Goal: Navigation & Orientation: Find specific page/section

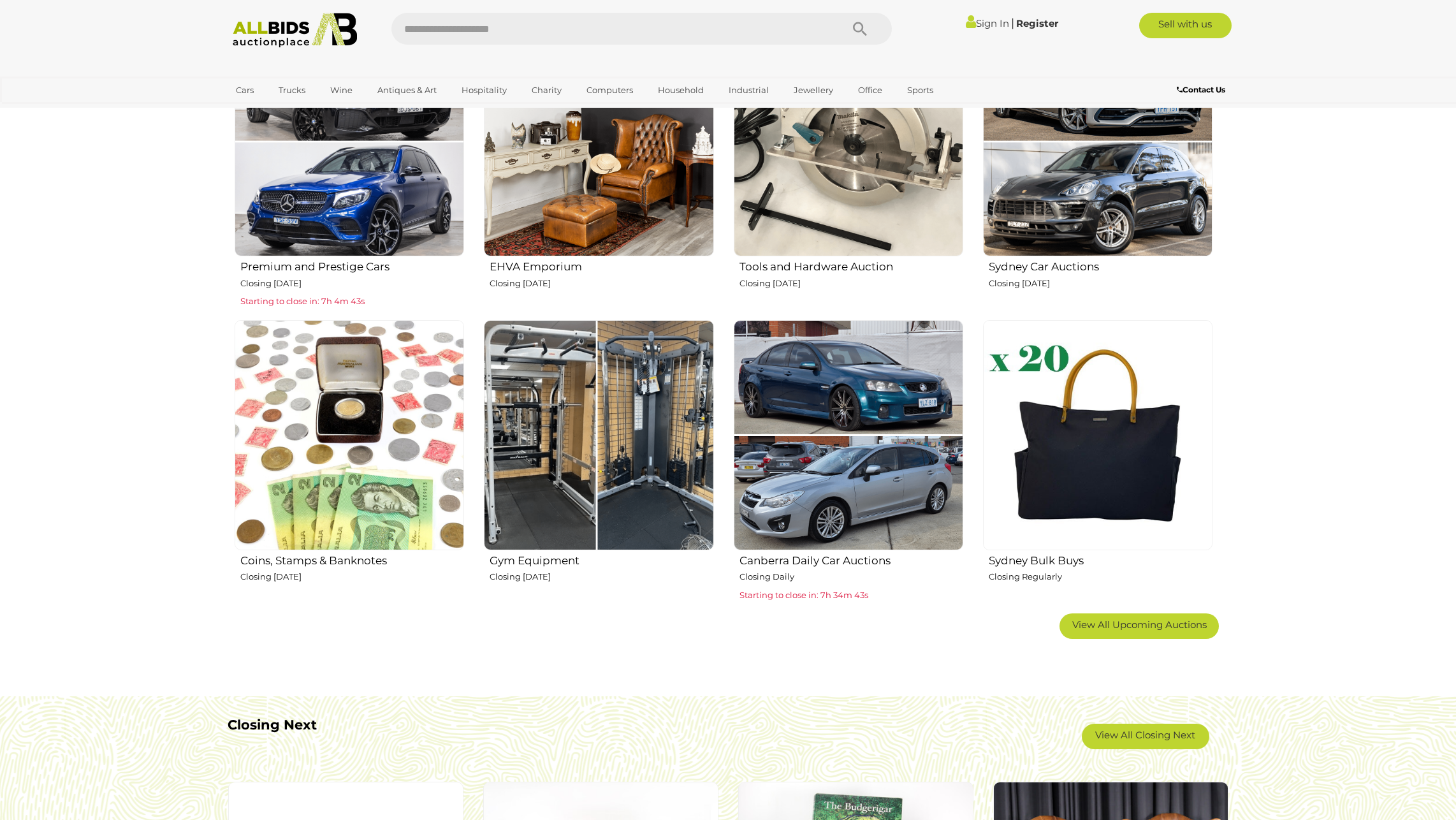
scroll to position [638, 0]
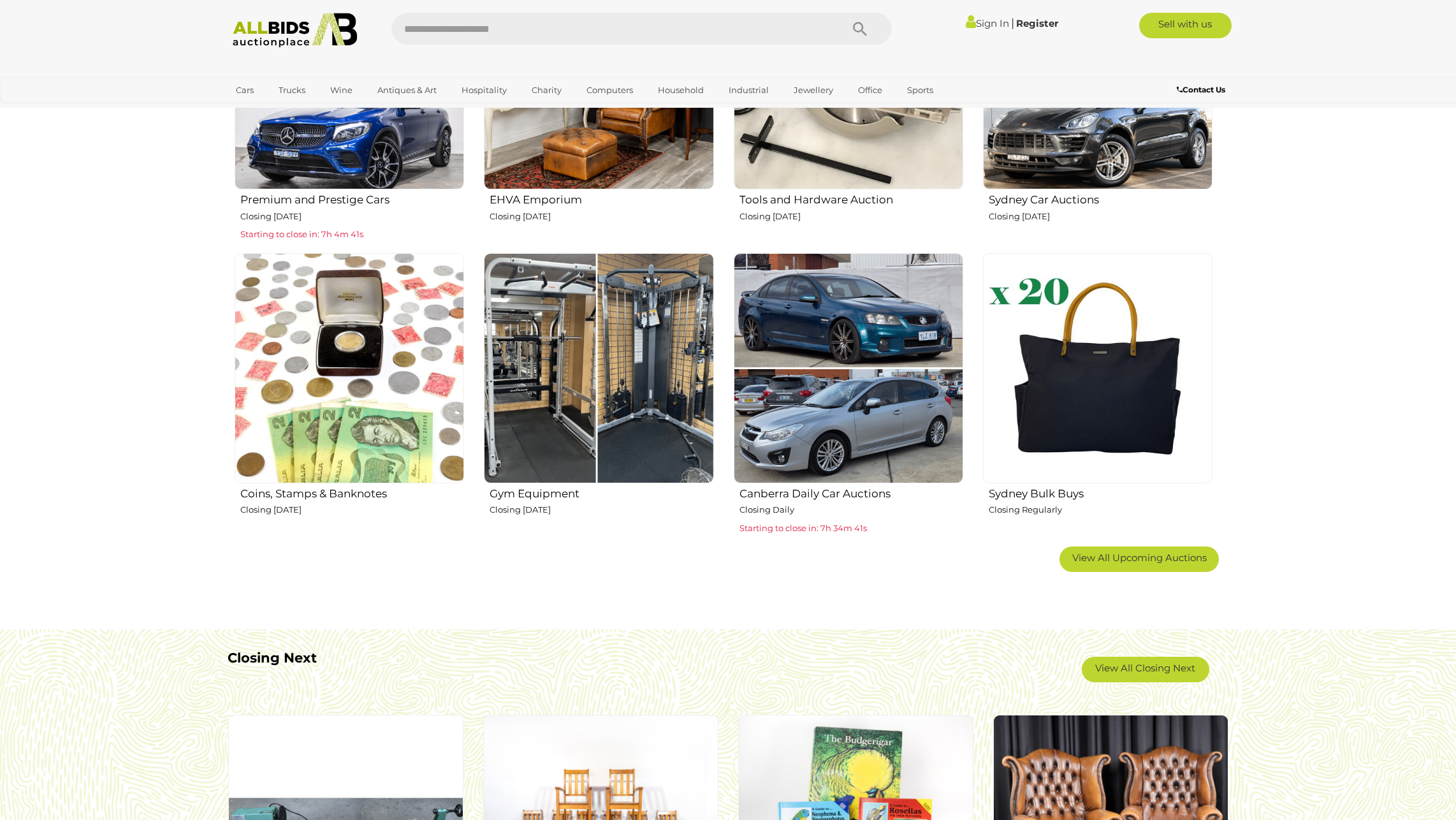
click at [525, 492] on h2 "Gym Equipment" at bounding box center [601, 492] width 224 height 15
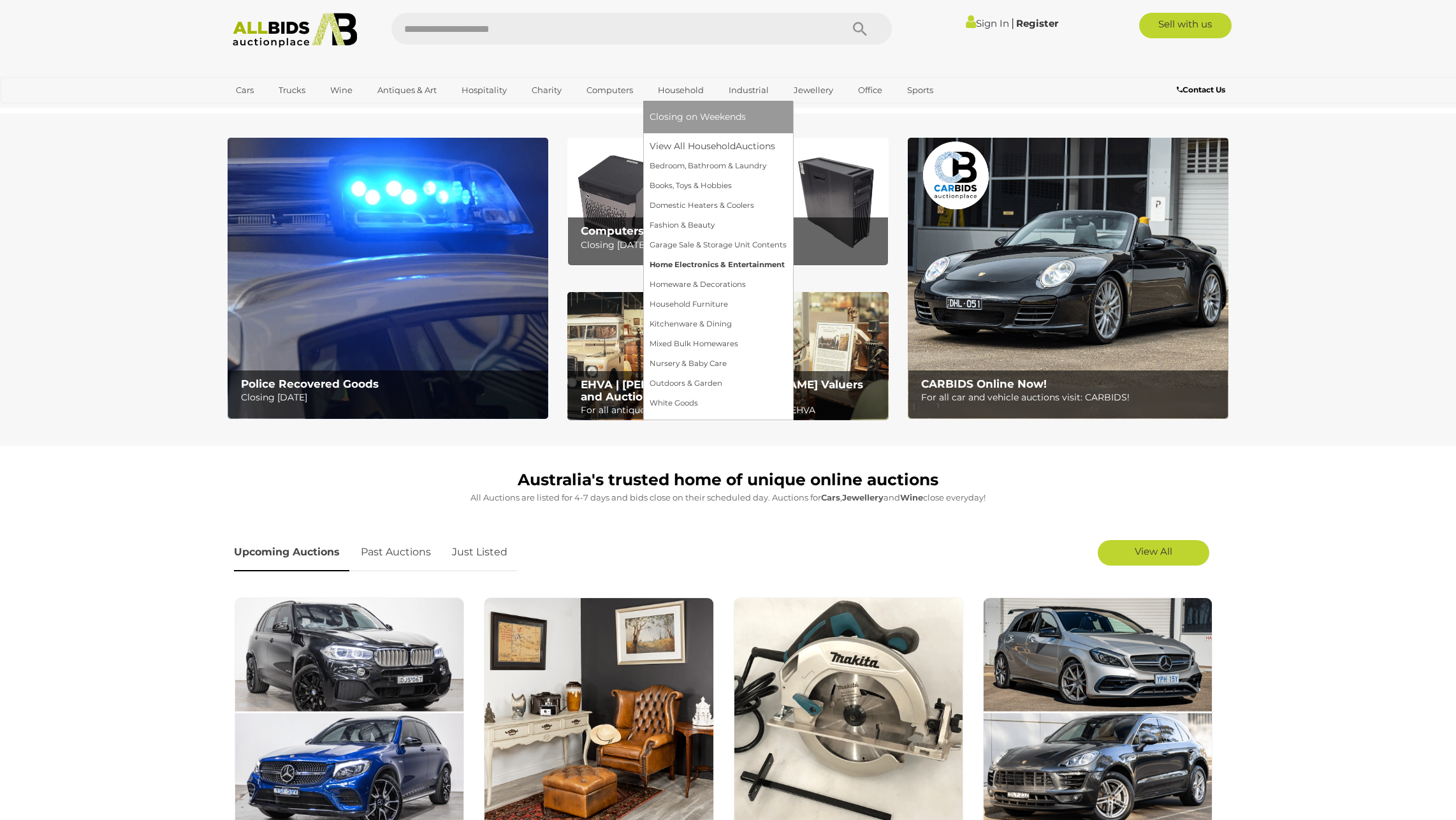
click at [733, 258] on link "Home Electronics & Entertainment" at bounding box center [718, 265] width 137 height 20
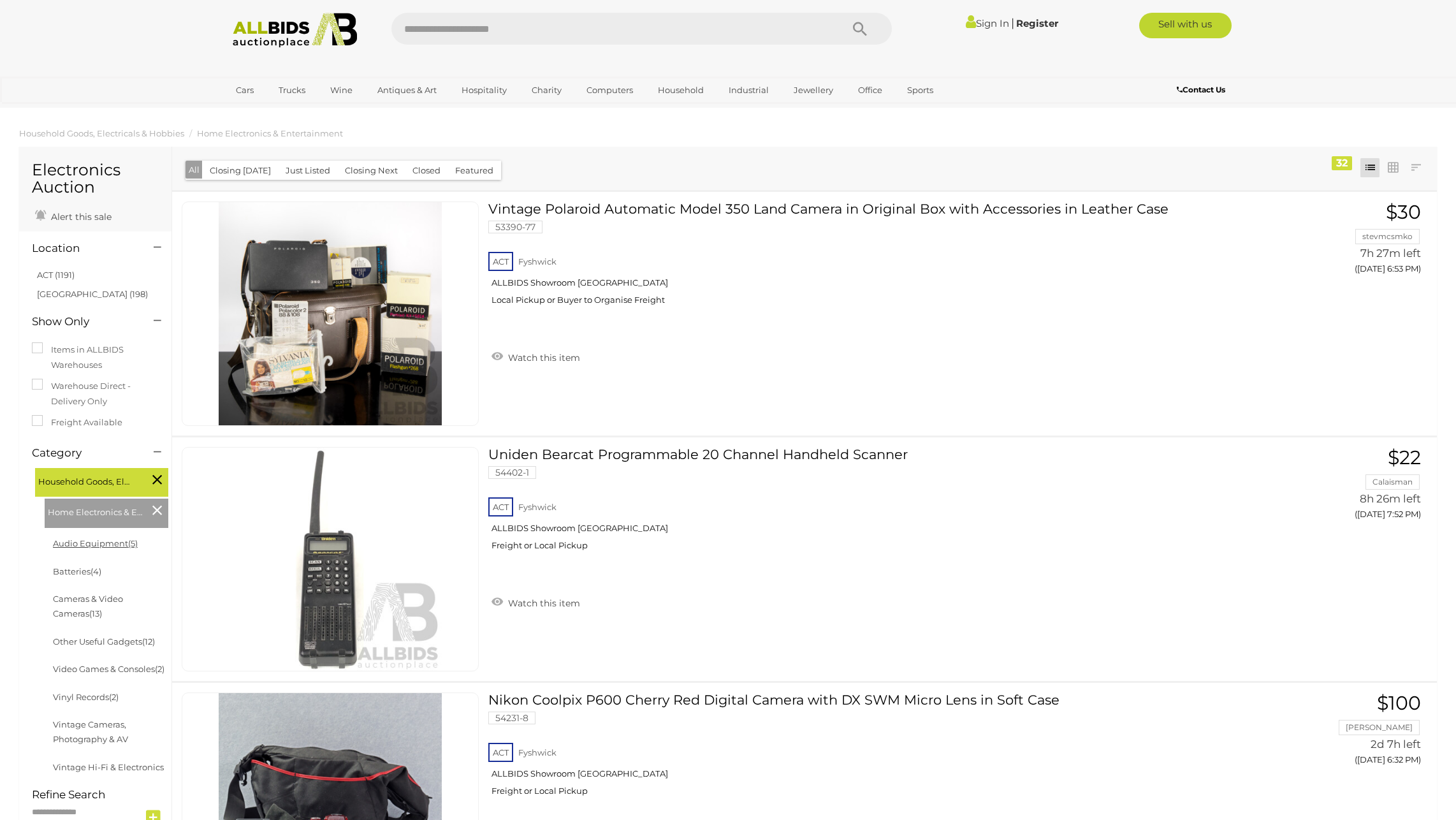
click at [114, 547] on link "Audio Equipment (5)" at bounding box center [95, 543] width 85 height 10
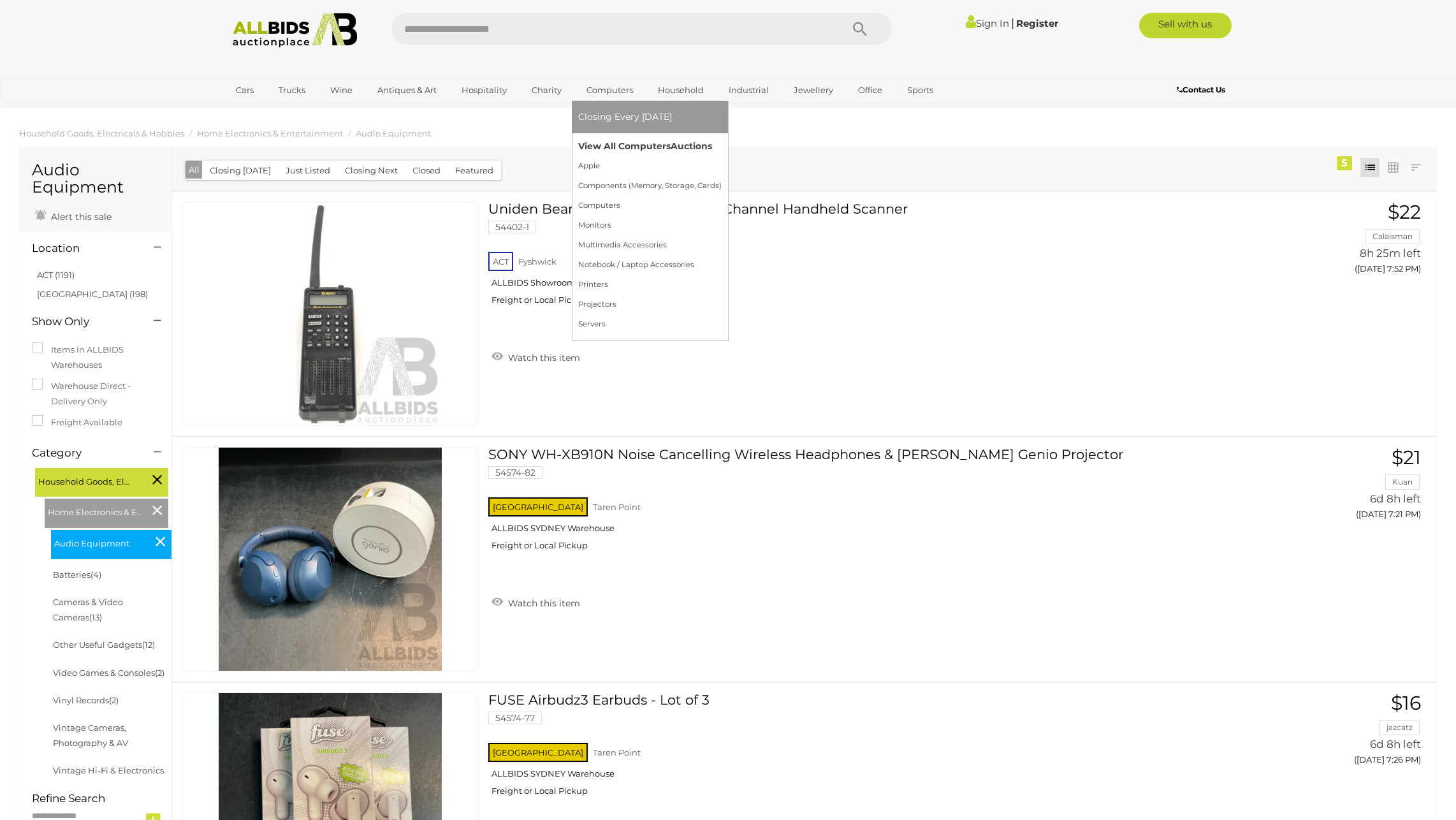
click at [631, 143] on link "View All Computers Auctions" at bounding box center [650, 147] width 144 height 20
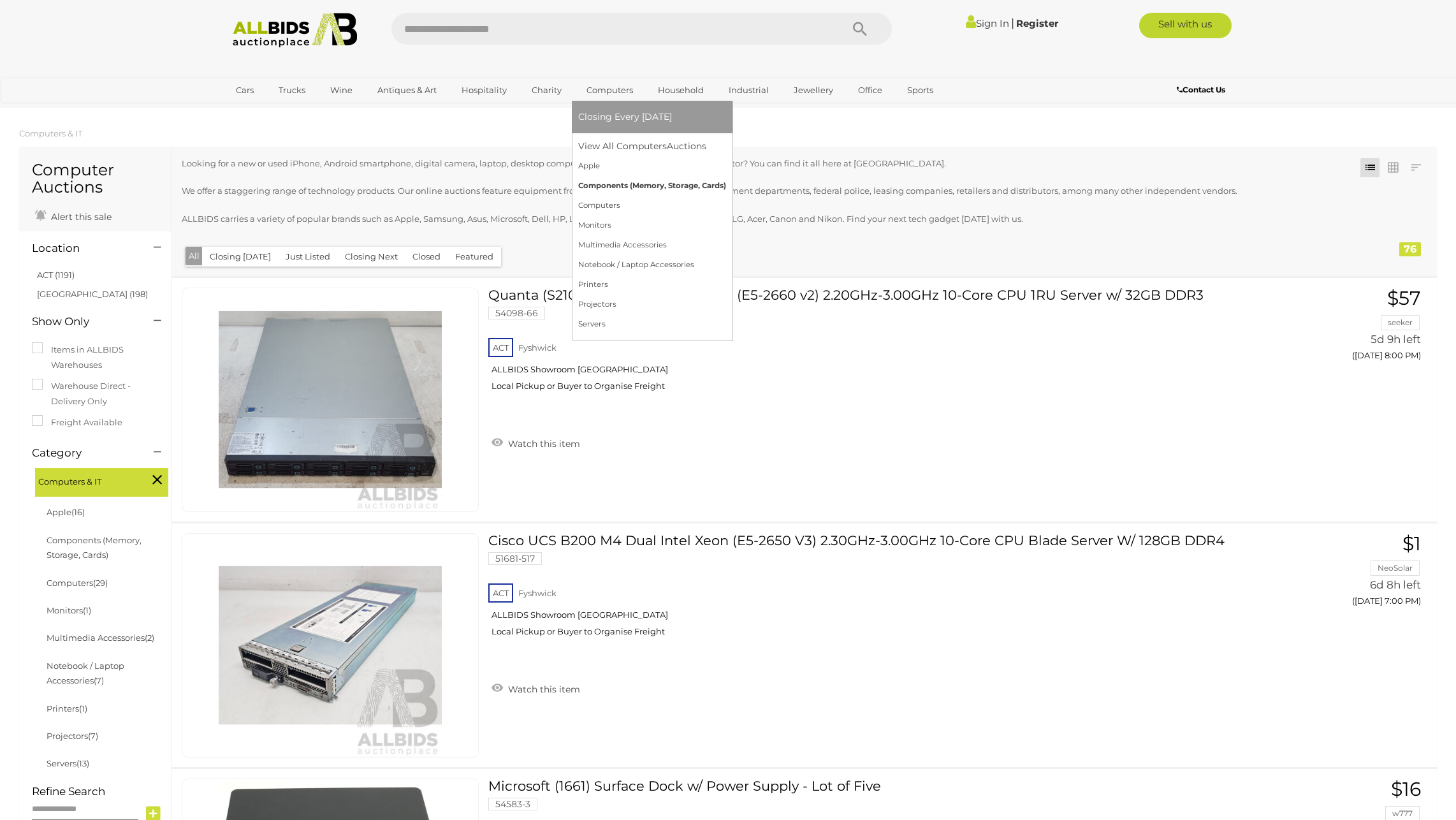
click at [603, 183] on link "Components (Memory, Storage, Cards)" at bounding box center [652, 186] width 148 height 20
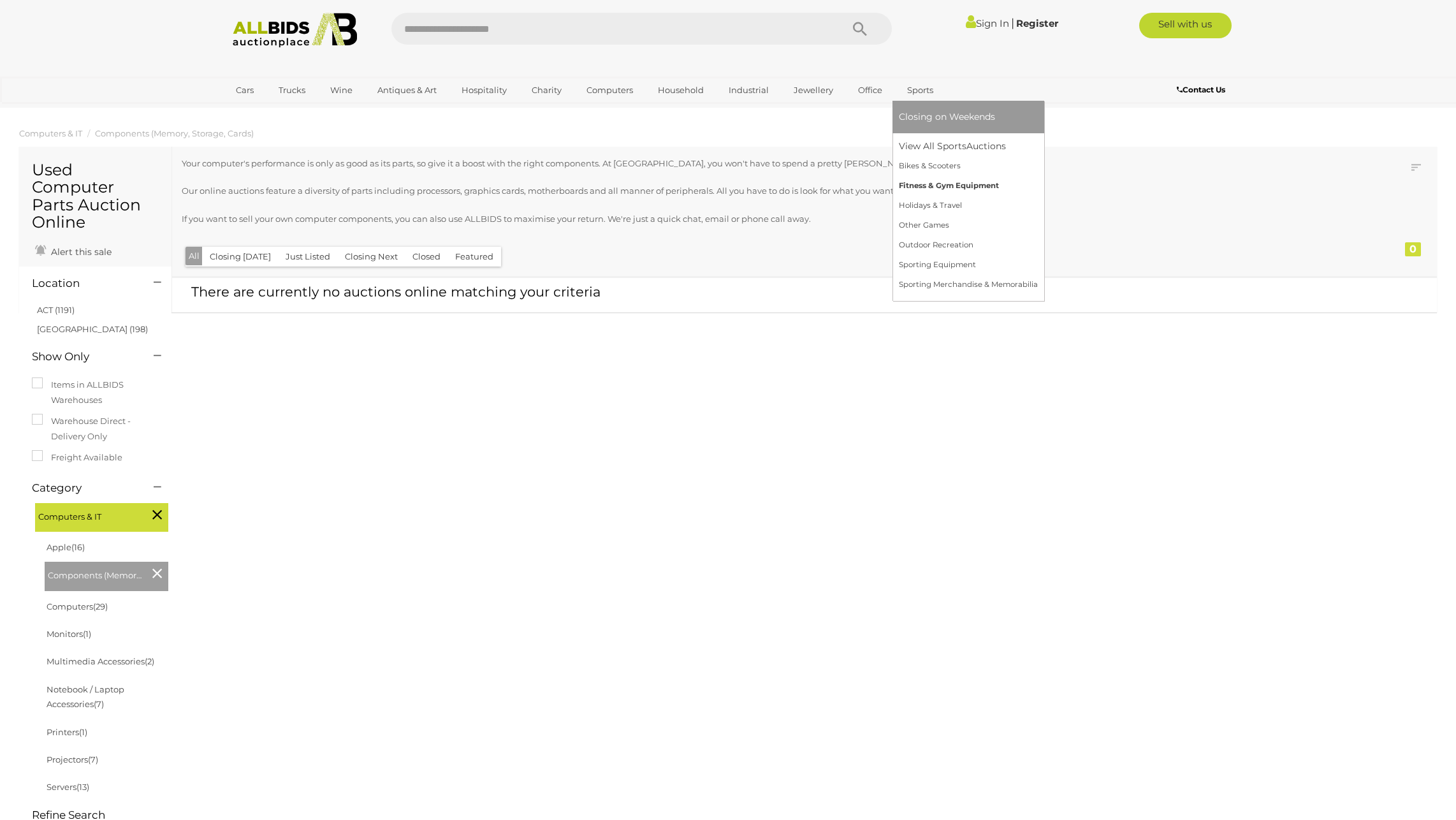
click at [925, 179] on link "Fitness & Gym Equipment" at bounding box center [969, 186] width 139 height 20
